Goal: Information Seeking & Learning: Learn about a topic

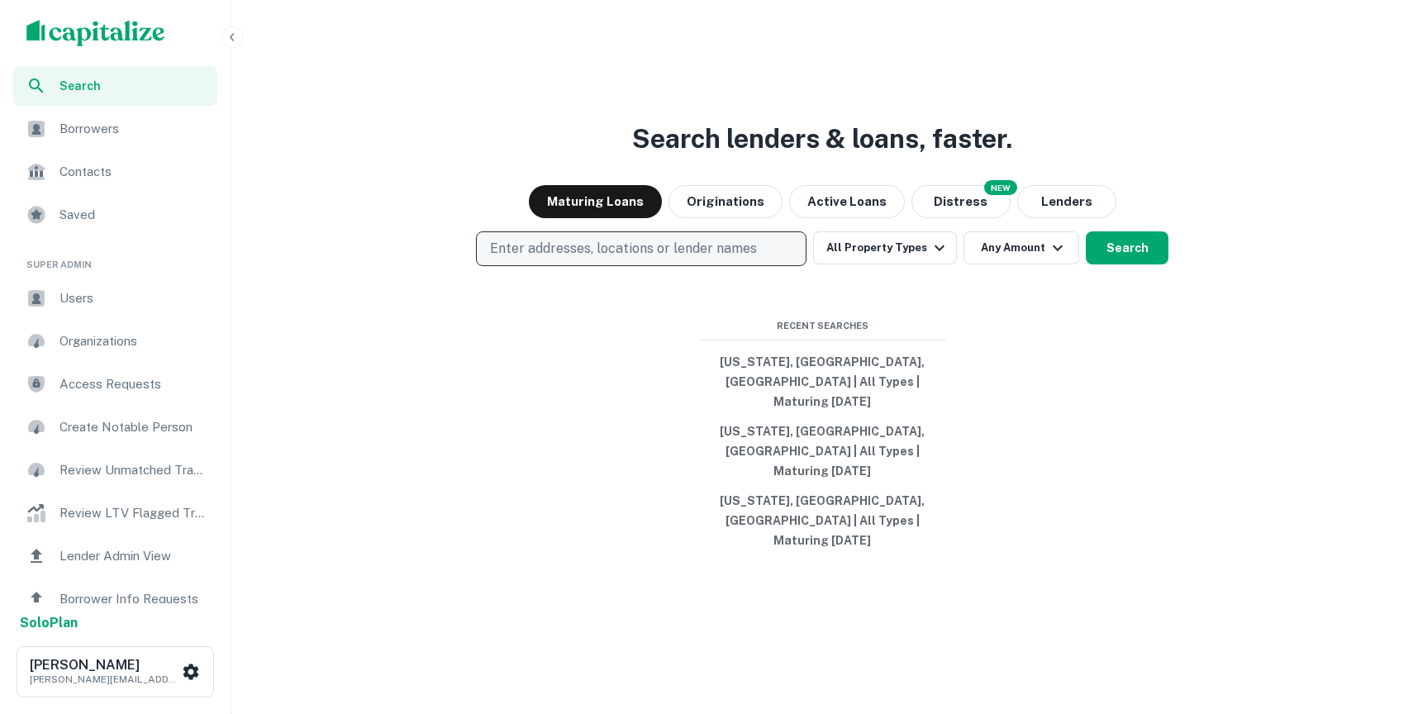
click at [629, 259] on p "Enter addresses, locations or lender names" at bounding box center [623, 249] width 267 height 20
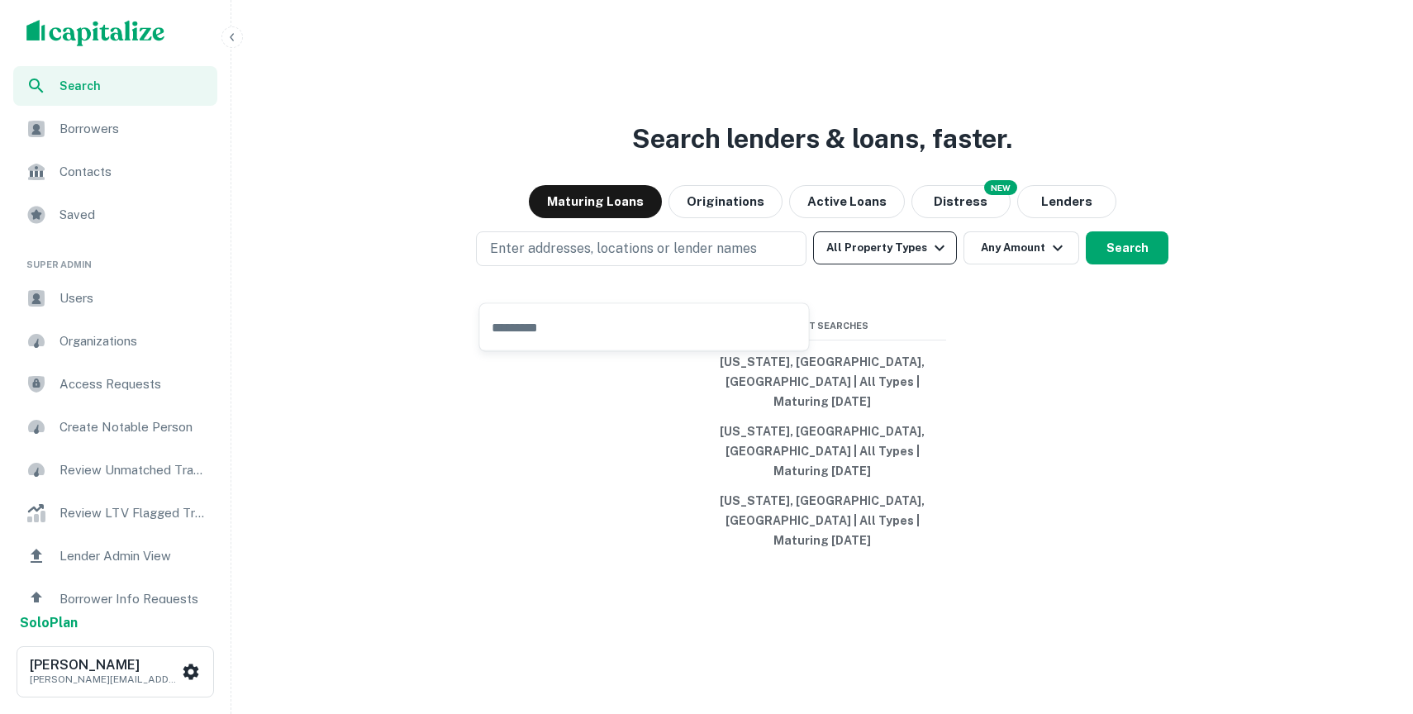
click at [847, 264] on button "All Property Types" at bounding box center [885, 247] width 144 height 33
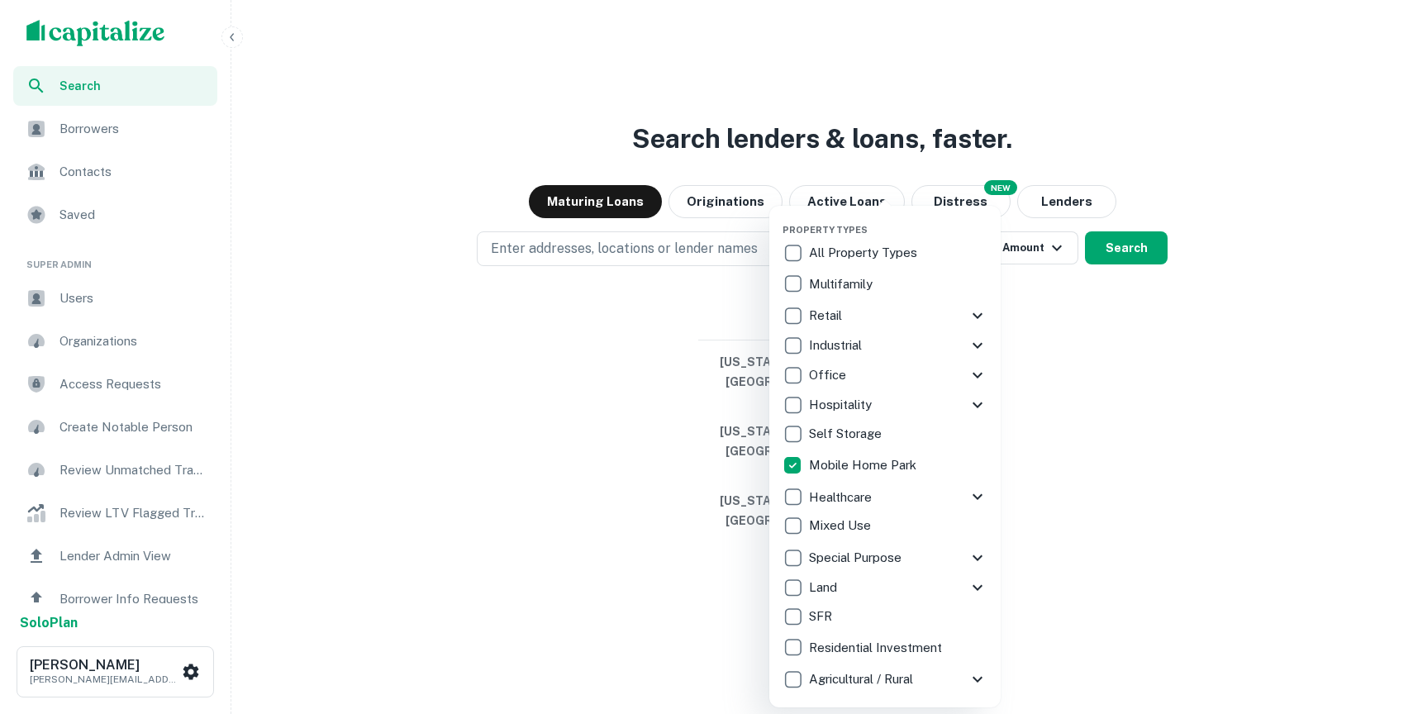
click at [651, 281] on div at bounding box center [706, 357] width 1413 height 714
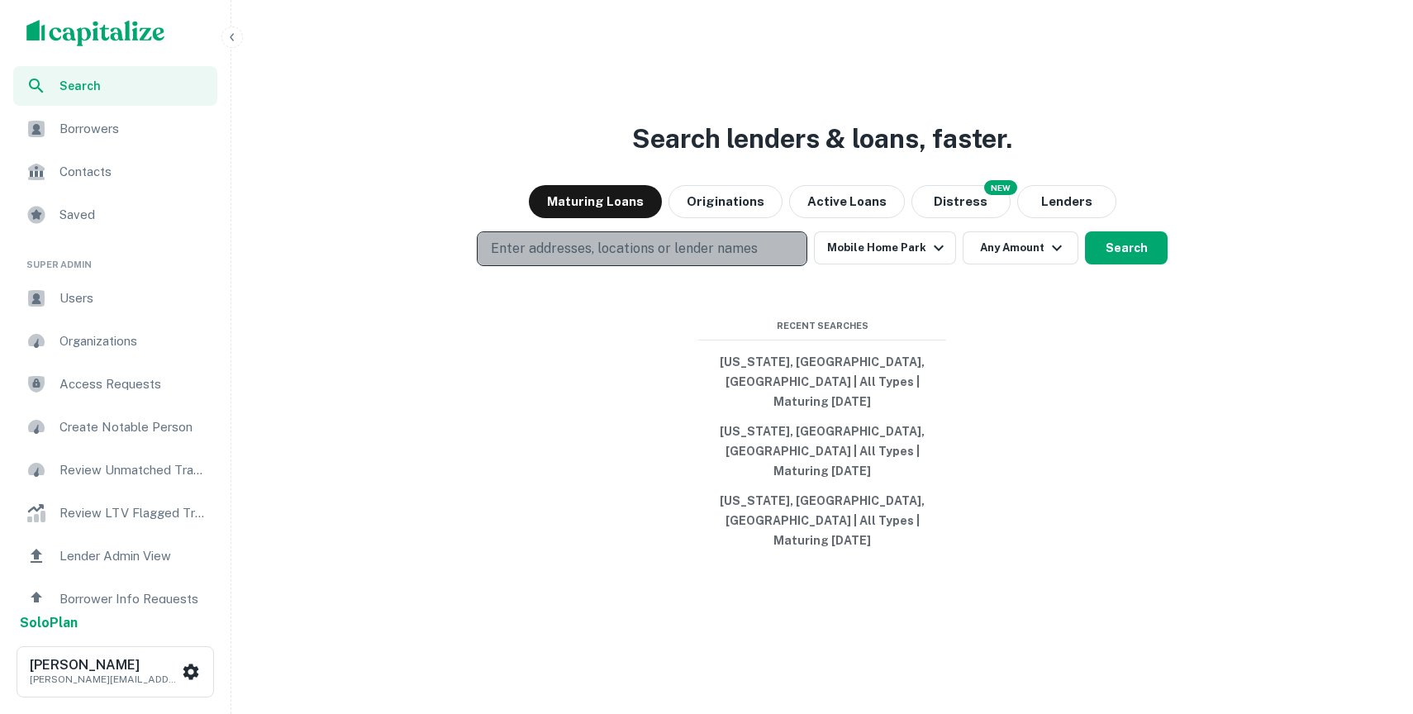
click at [638, 259] on p "Enter addresses, locations or lender names" at bounding box center [624, 249] width 267 height 20
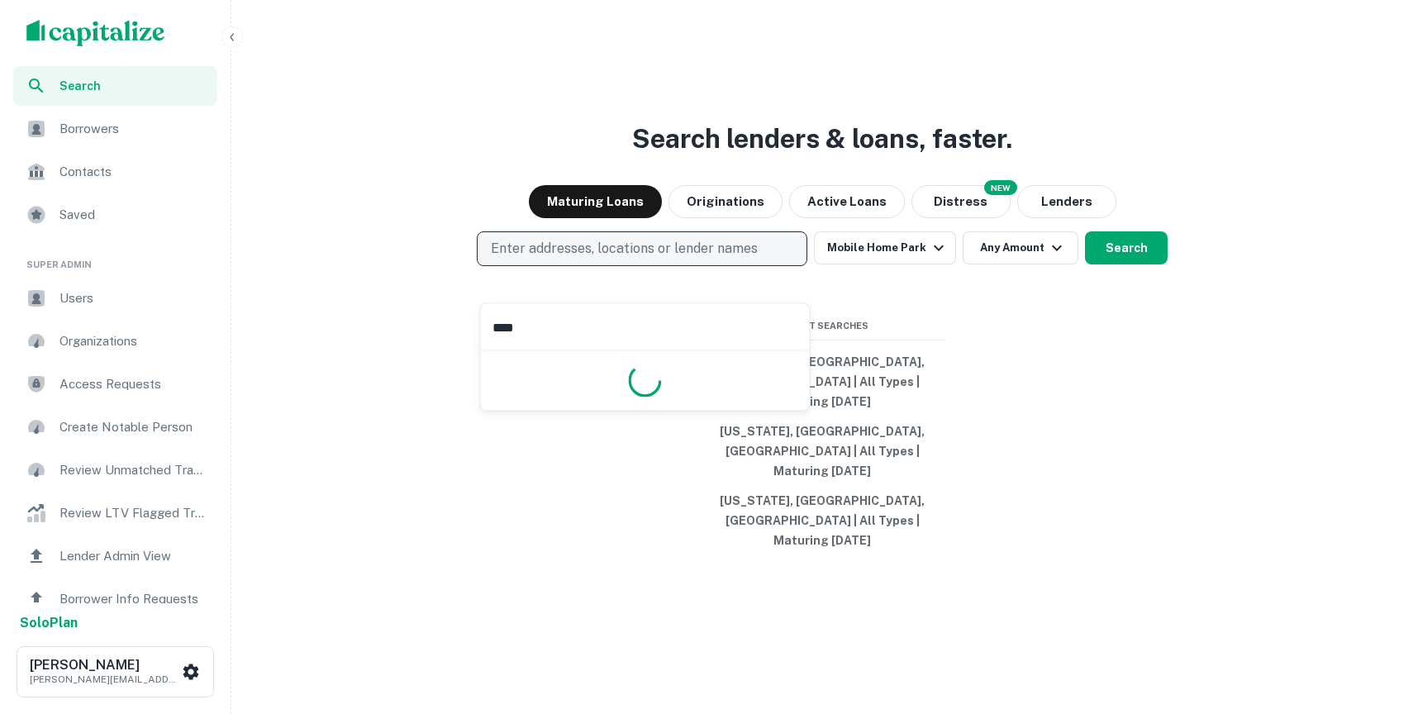
type input "*****"
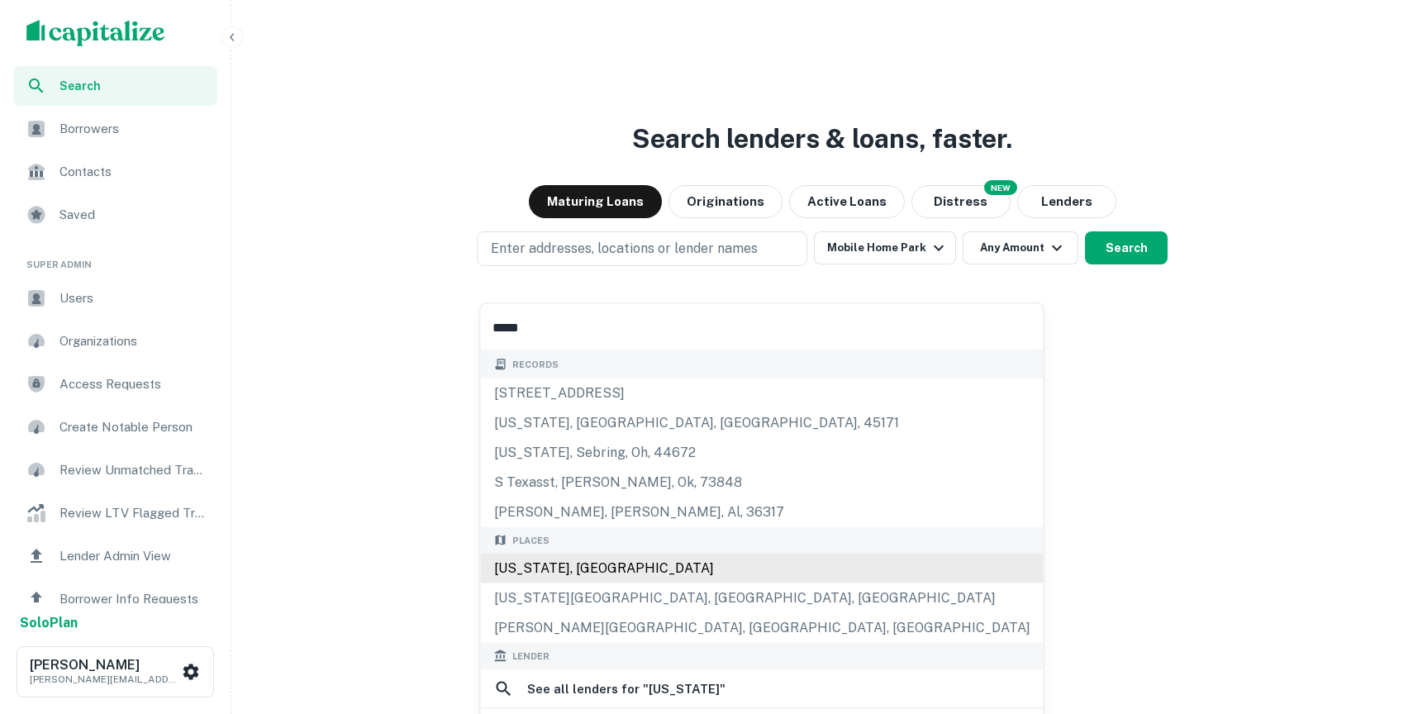
click at [616, 568] on div "[US_STATE], [GEOGRAPHIC_DATA]" at bounding box center [762, 569] width 563 height 30
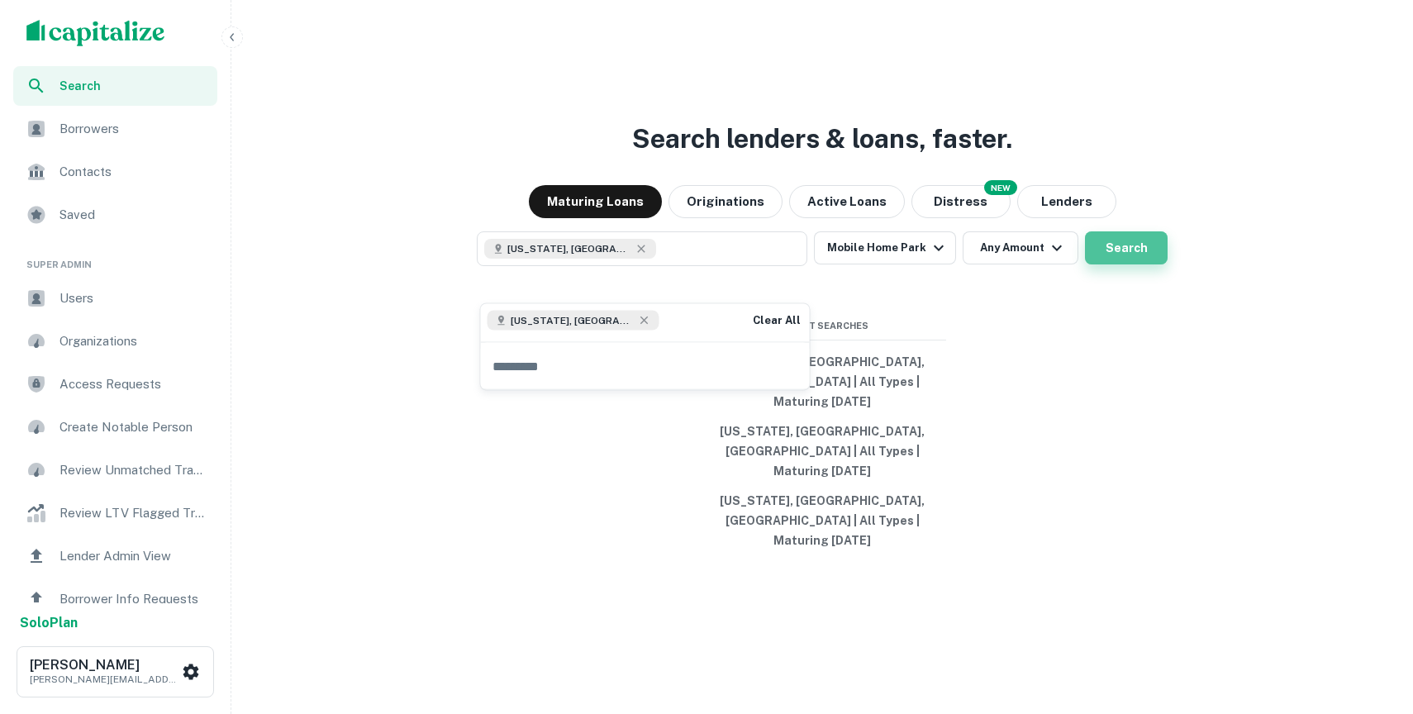
click at [1132, 264] on button "Search" at bounding box center [1126, 247] width 83 height 33
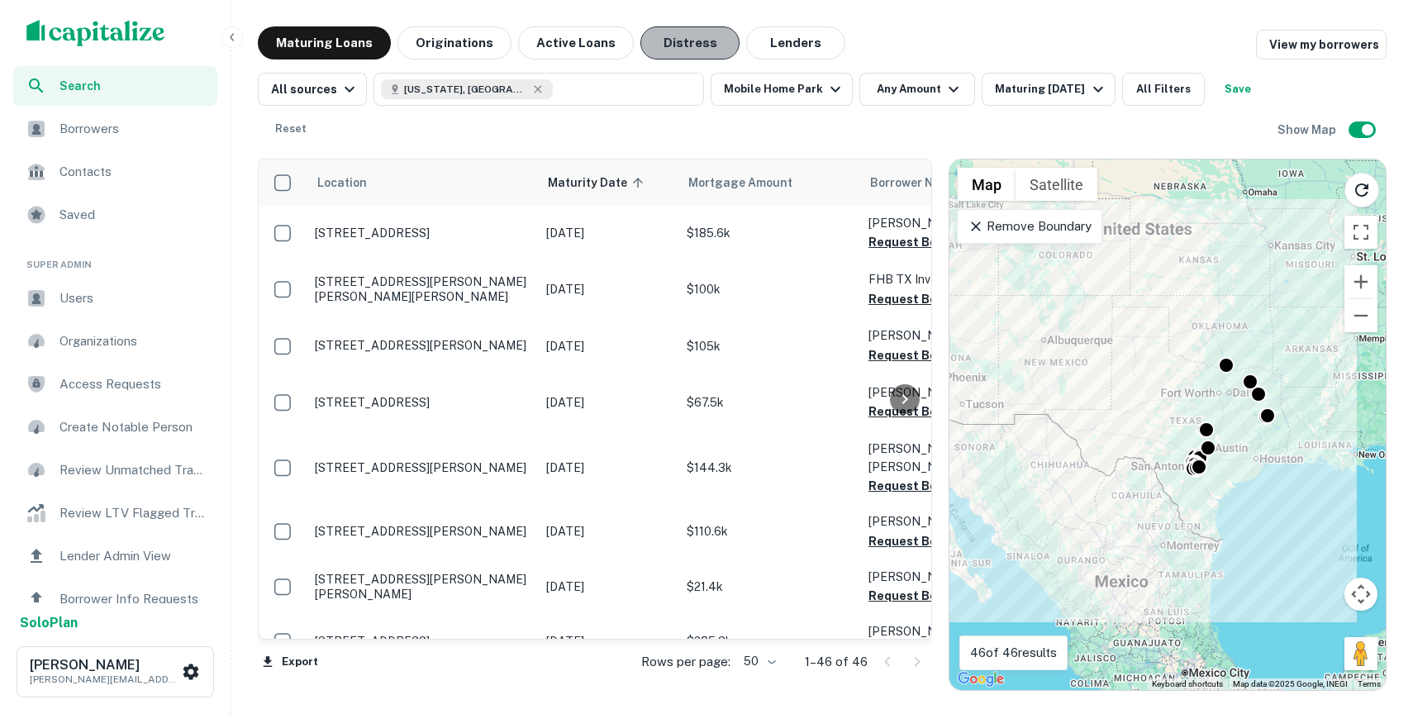
click at [686, 45] on button "Distress" at bounding box center [689, 42] width 99 height 33
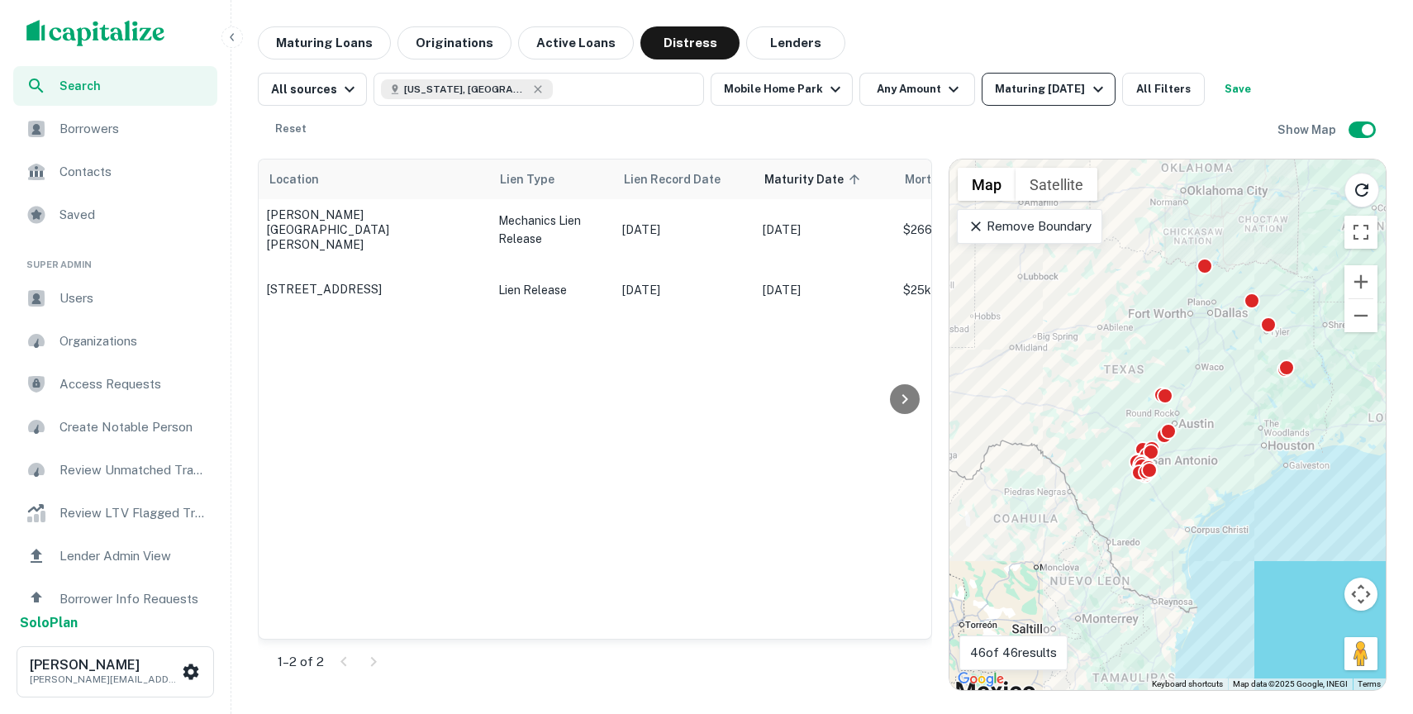
click at [1047, 95] on div "Maturing [DATE]" at bounding box center [1051, 89] width 112 height 20
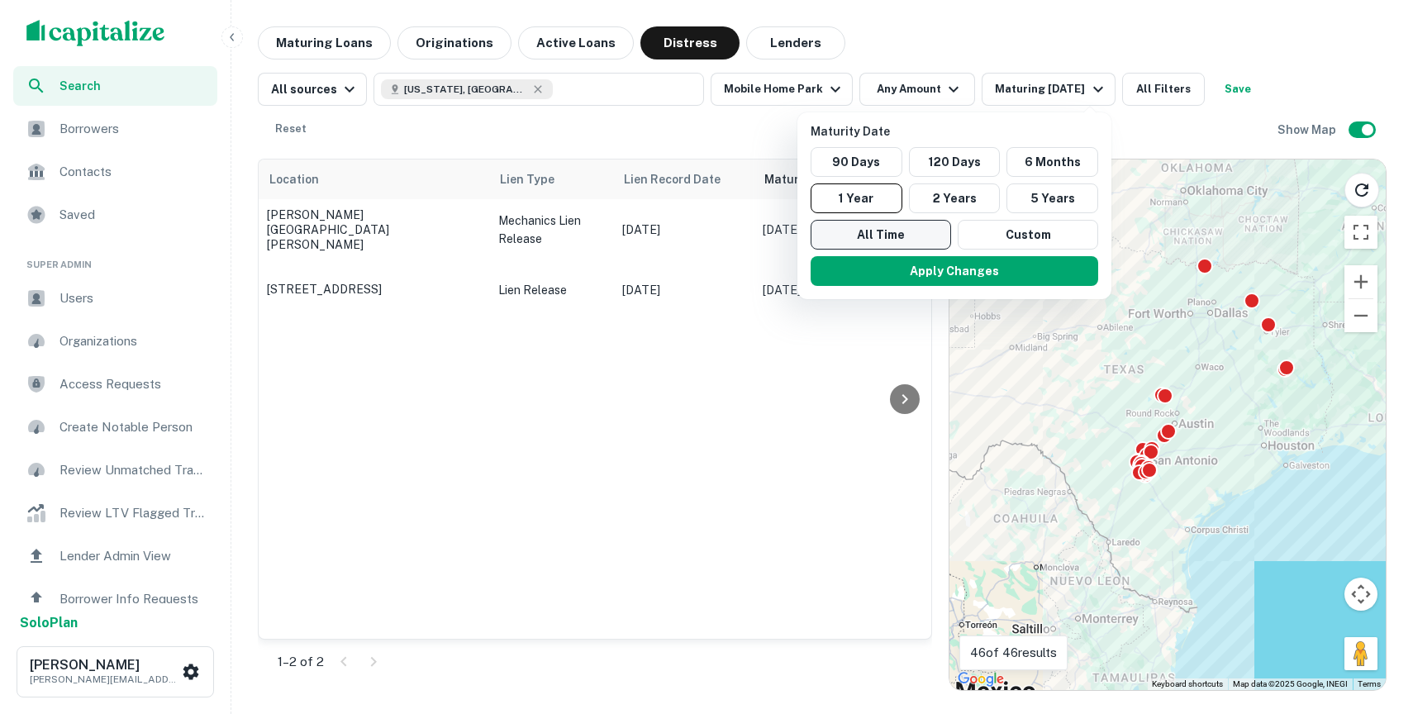
click at [892, 240] on button "All Time" at bounding box center [881, 235] width 140 height 30
click at [897, 272] on button "Apply Changes" at bounding box center [955, 271] width 288 height 30
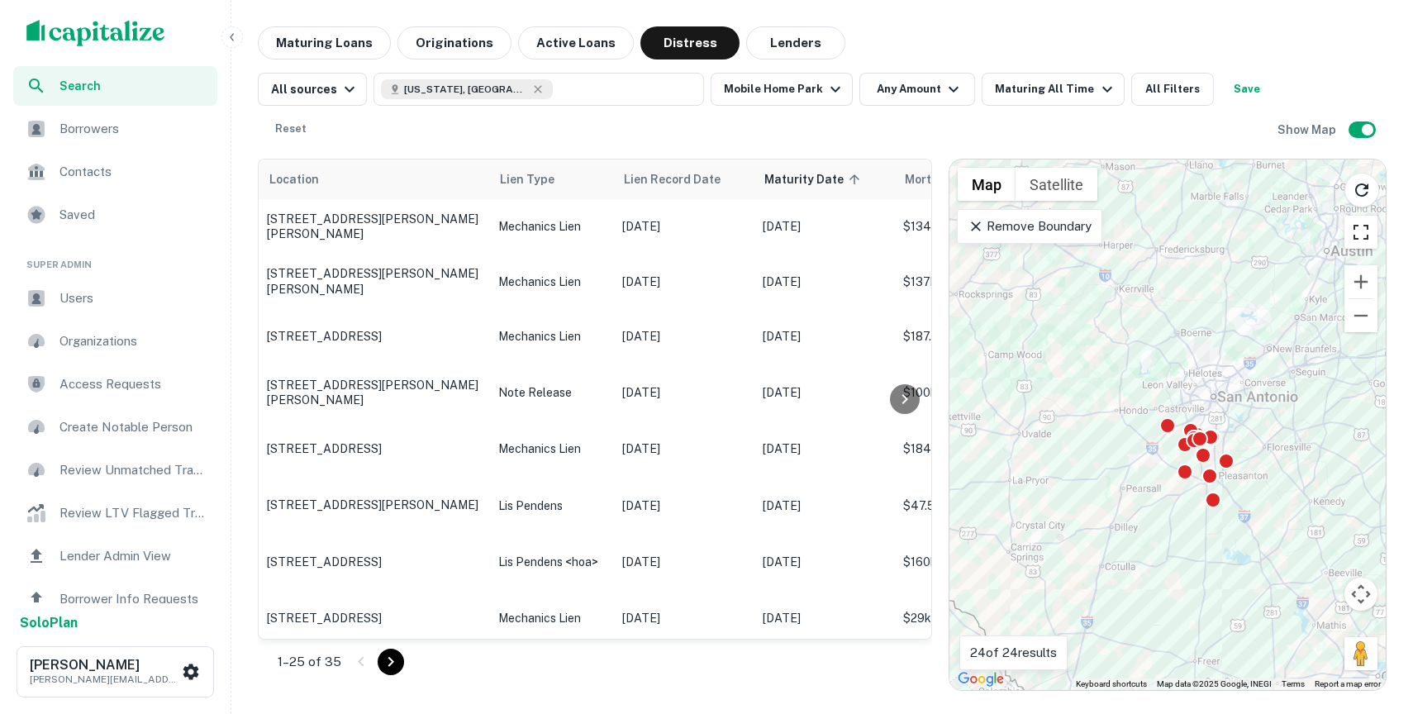
drag, startPoint x: 1173, startPoint y: 445, endPoint x: 1348, endPoint y: 221, distance: 283.8
click at [1348, 221] on div "To activate drag with keyboard, press Alt + Enter. Once in keyboard drag state,…" at bounding box center [1167, 424] width 436 height 530
click at [1336, 221] on div "To activate drag with keyboard, press Alt + Enter. Once in keyboard drag state,…" at bounding box center [1167, 424] width 436 height 530
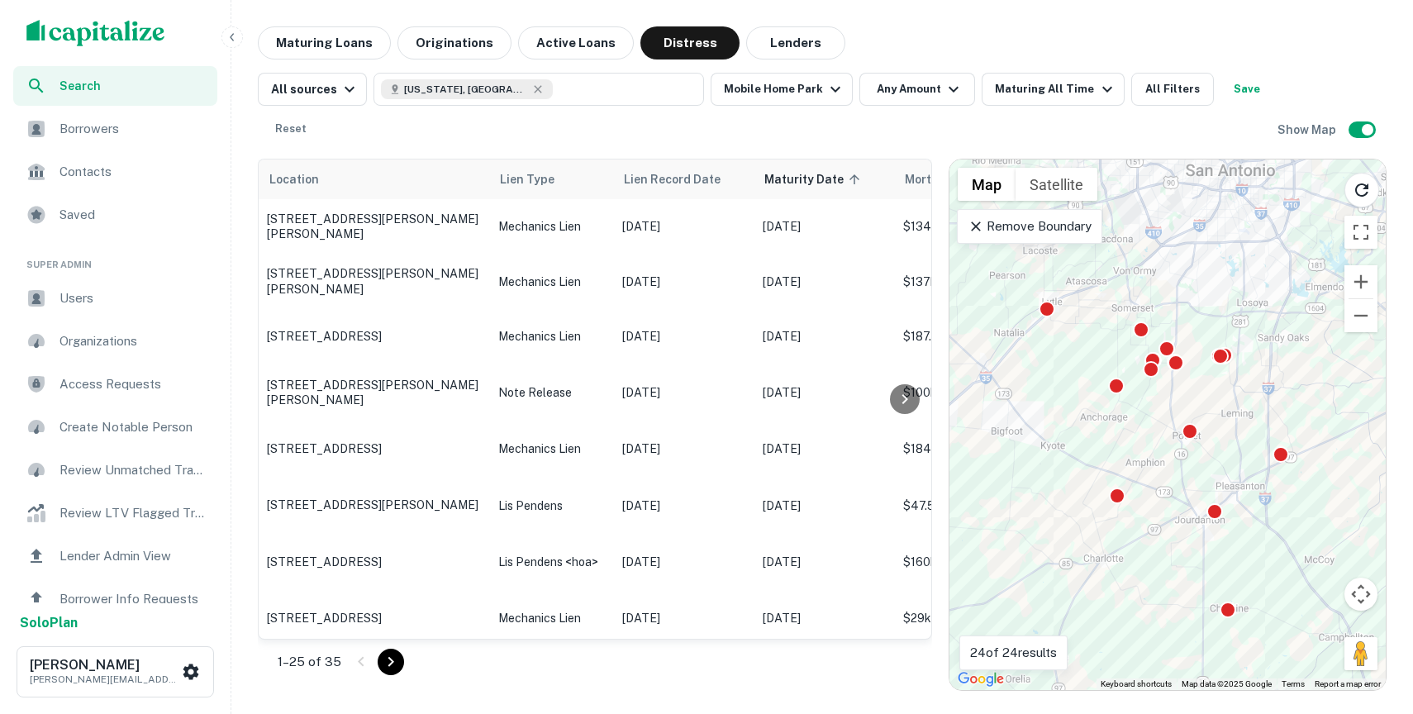
drag, startPoint x: 1200, startPoint y: 435, endPoint x: 1294, endPoint y: 64, distance: 383.6
click at [1294, 64] on div "Maturing Loans Originations Active Loans Distress Lenders All sources [US_STATE…" at bounding box center [822, 358] width 1129 height 664
click at [1230, 420] on div "To activate drag with keyboard, press Alt + Enter. Once in keyboard drag state,…" at bounding box center [1167, 424] width 436 height 530
click at [973, 228] on icon at bounding box center [977, 226] width 10 height 10
